Goal: Task Accomplishment & Management: Use online tool/utility

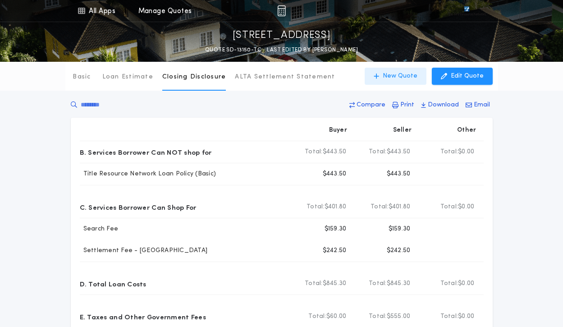
click at [401, 74] on p "New Quote" at bounding box center [399, 76] width 35 height 9
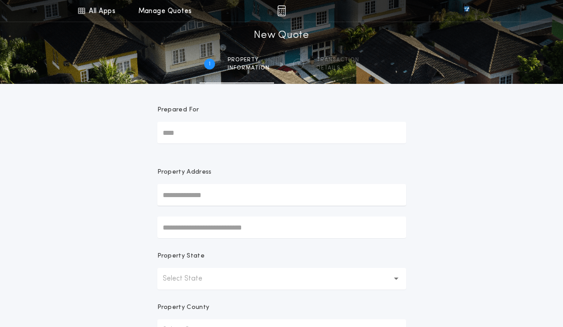
click at [180, 193] on input "text" at bounding box center [281, 195] width 249 height 22
paste input "**********"
type input "**********"
click at [204, 212] on button "[STREET_ADDRESS]" at bounding box center [281, 213] width 249 height 14
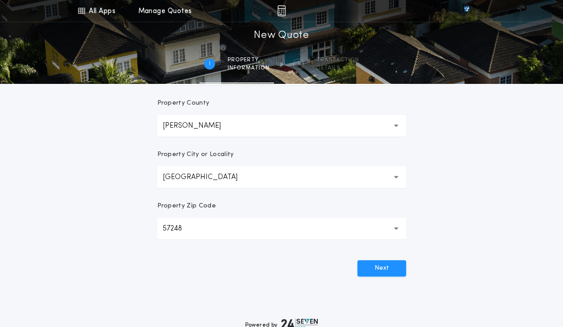
scroll to position [260, 0]
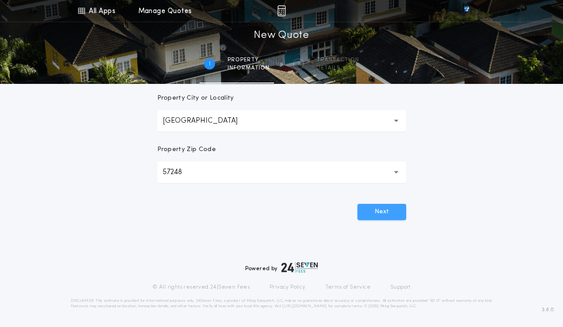
click at [390, 213] on button "Next" at bounding box center [381, 212] width 49 height 16
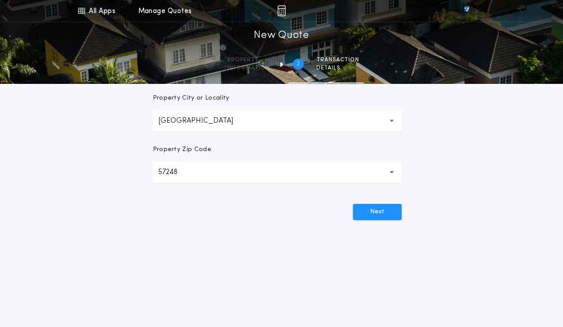
scroll to position [0, 0]
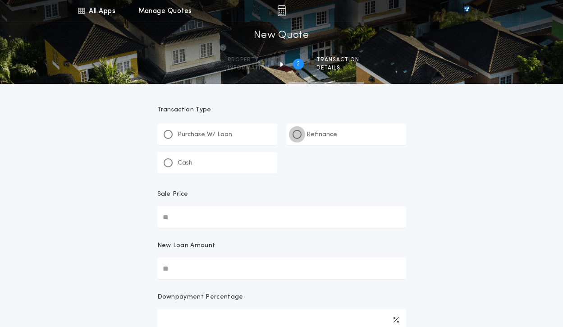
click at [294, 134] on div at bounding box center [296, 134] width 9 height 9
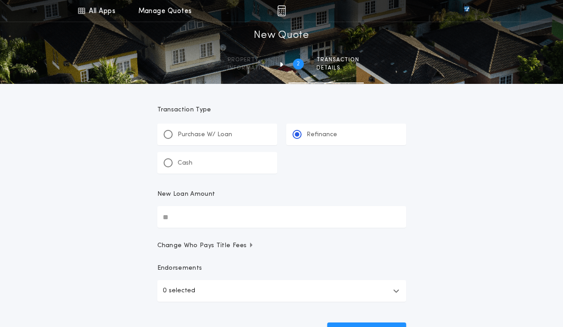
click at [172, 213] on input "New Loan Amount" at bounding box center [281, 217] width 249 height 22
click at [100, 141] on div "All Apps Title Calculator Buyer's Estimate Menu All Apps Manage Quotes 2 /2 New…" at bounding box center [281, 186] width 563 height 373
click at [178, 213] on input "New Loan Amount" at bounding box center [281, 217] width 249 height 22
type input "********"
click at [242, 245] on span "Change Who Pays Title Fees" at bounding box center [205, 245] width 97 height 9
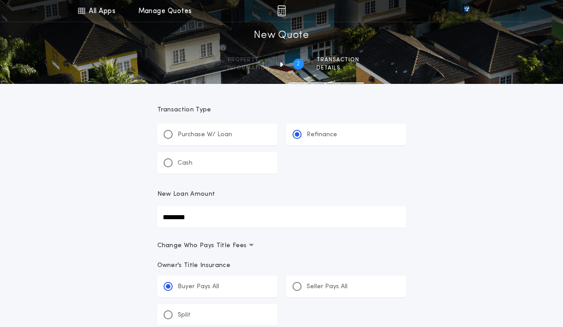
click at [242, 245] on span "Change Who Pays Title Fees" at bounding box center [205, 245] width 97 height 9
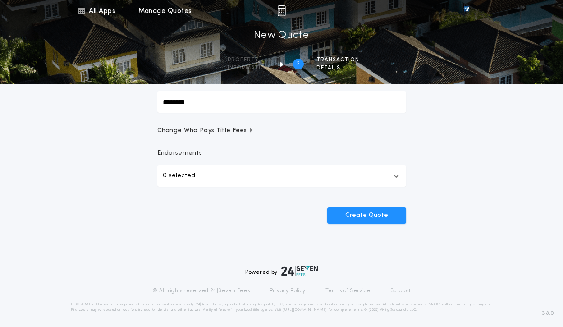
scroll to position [118, 0]
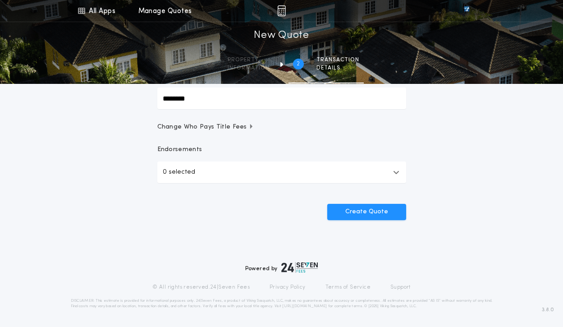
click at [400, 168] on button "0 selected" at bounding box center [281, 172] width 249 height 22
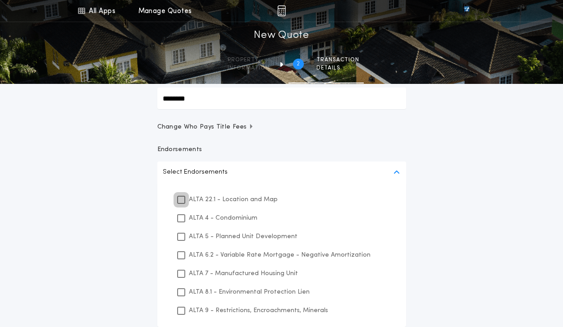
click at [182, 199] on icon at bounding box center [180, 199] width 5 height 6
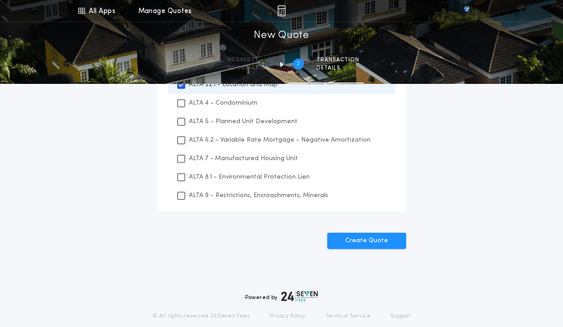
scroll to position [254, 0]
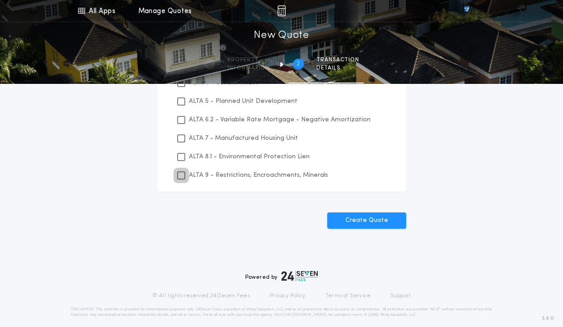
click at [179, 175] on icon at bounding box center [180, 175] width 5 height 6
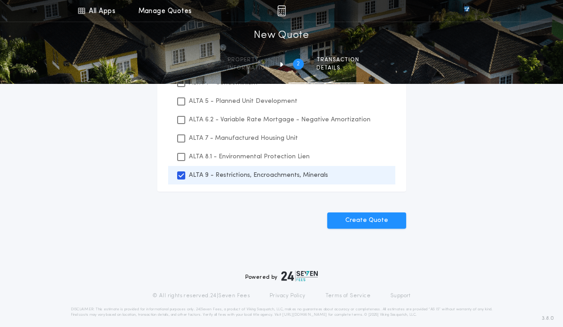
click at [182, 161] on div "ALTA 8.1 - Environmental Protection Lien" at bounding box center [281, 156] width 227 height 18
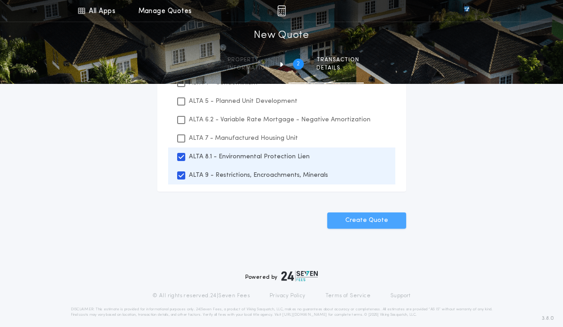
click at [369, 217] on button "Create Quote" at bounding box center [366, 220] width 79 height 16
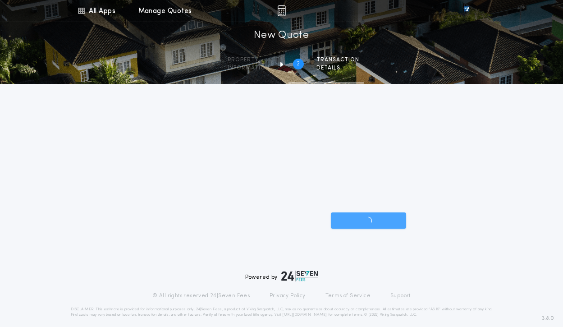
scroll to position [118, 0]
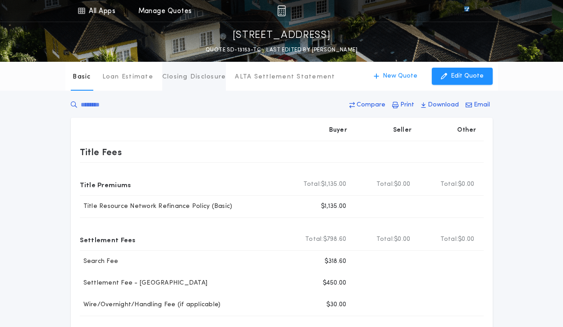
click at [181, 77] on p "Closing Disclosure" at bounding box center [194, 77] width 64 height 9
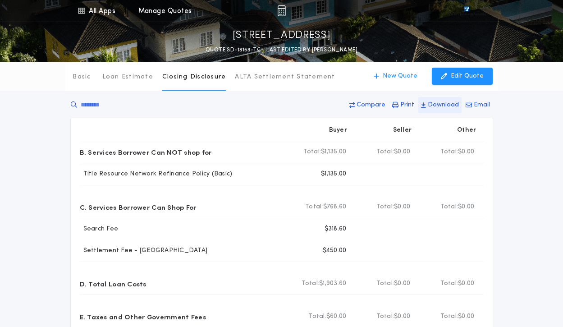
click at [436, 104] on p "Download" at bounding box center [443, 104] width 31 height 9
drag, startPoint x: 56, startPoint y: 317, endPoint x: 65, endPoint y: 316, distance: 9.1
click at [56, 317] on div "Basic Loan Estimate Closing Disclosure ALTA Settlement Statement Closing Disclo…" at bounding box center [281, 278] width 563 height 432
